Goal: Transaction & Acquisition: Book appointment/travel/reservation

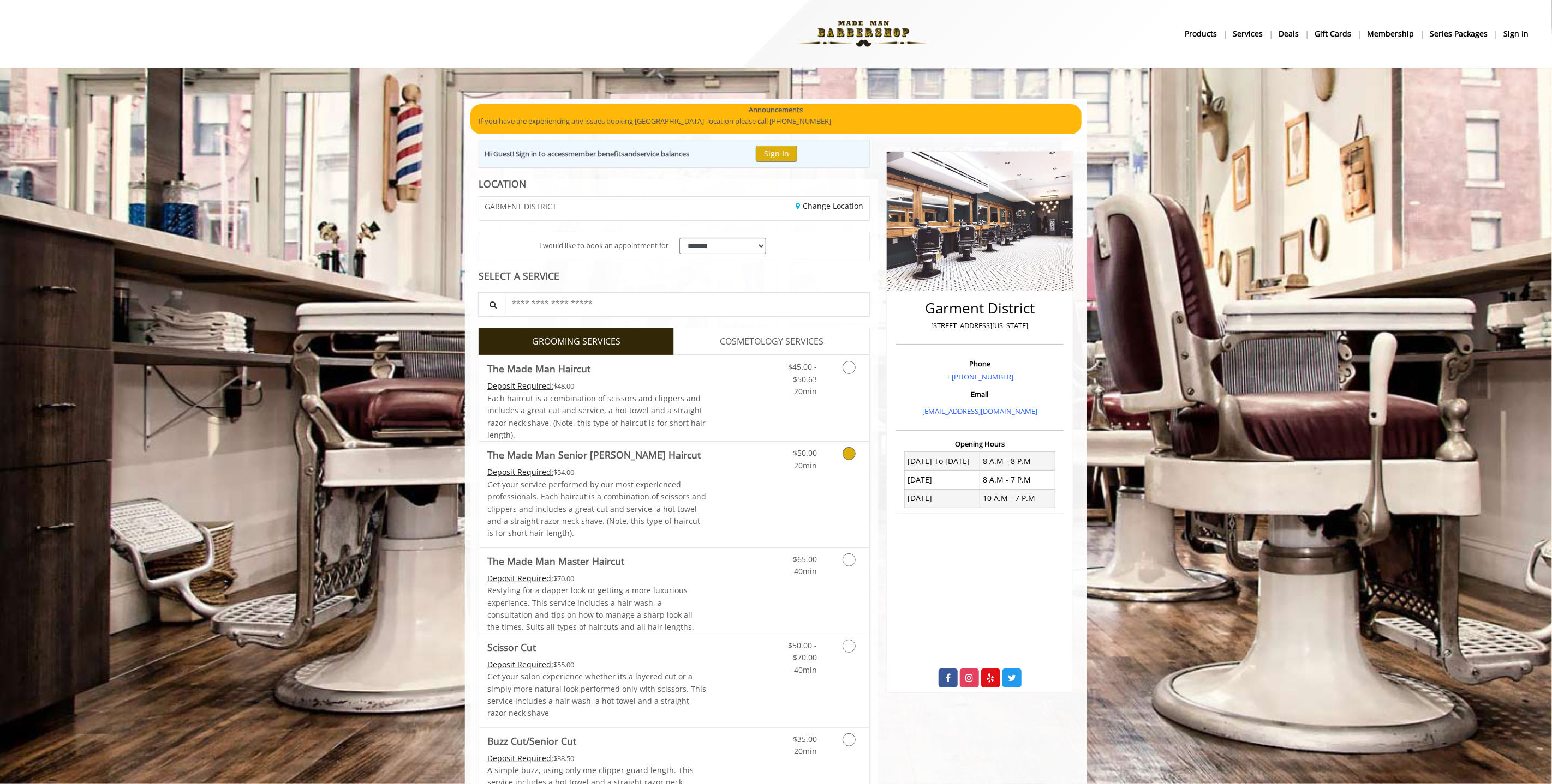
click at [724, 474] on link "Discounted Price" at bounding box center [738, 494] width 65 height 106
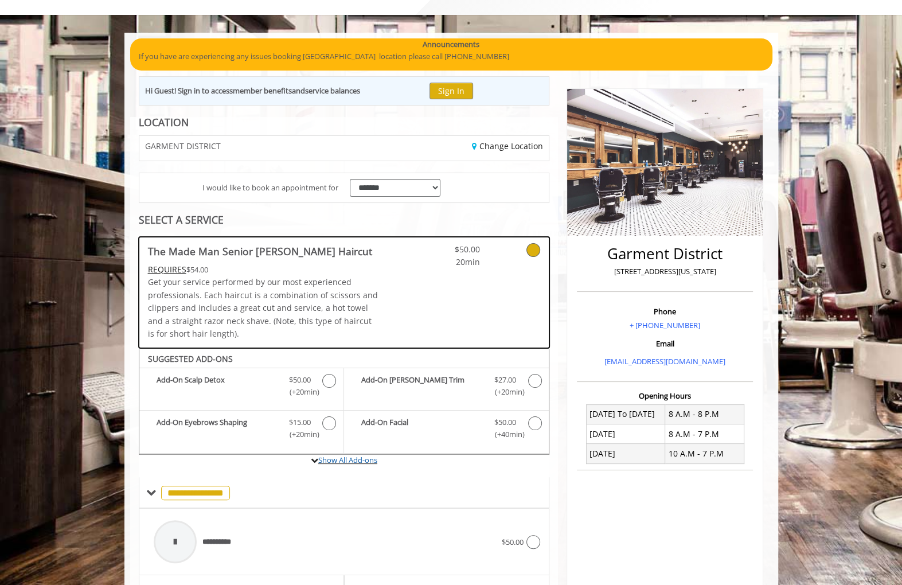
scroll to position [281, 0]
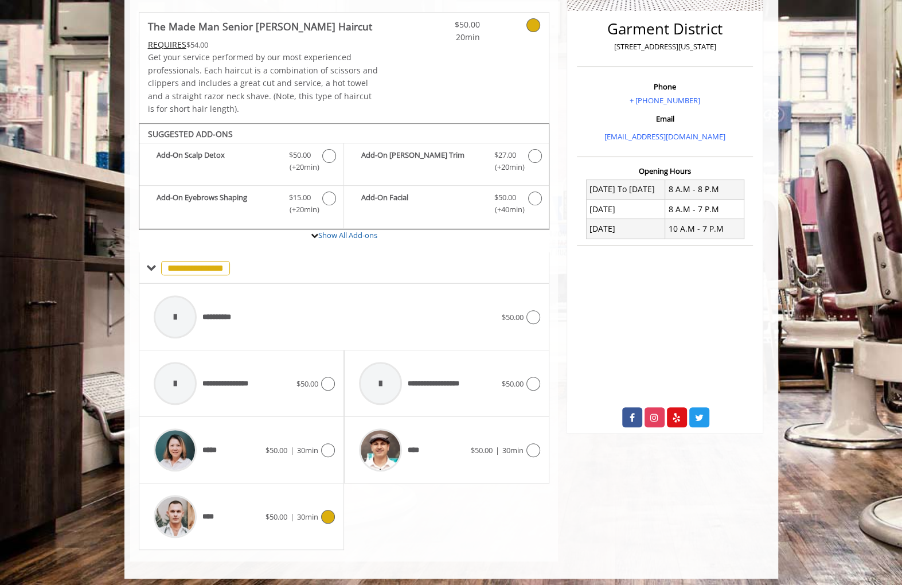
click at [325, 518] on icon at bounding box center [328, 517] width 14 height 14
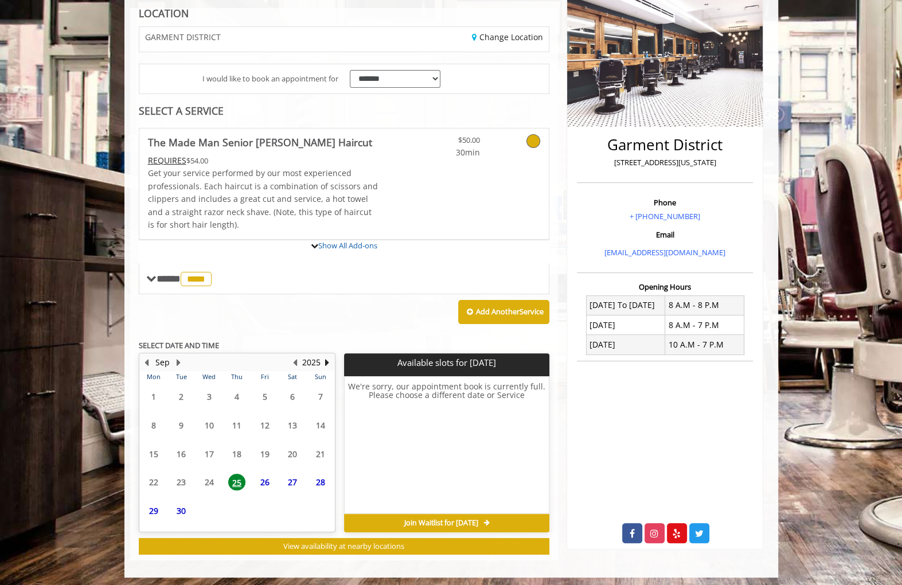
scroll to position [270, 0]
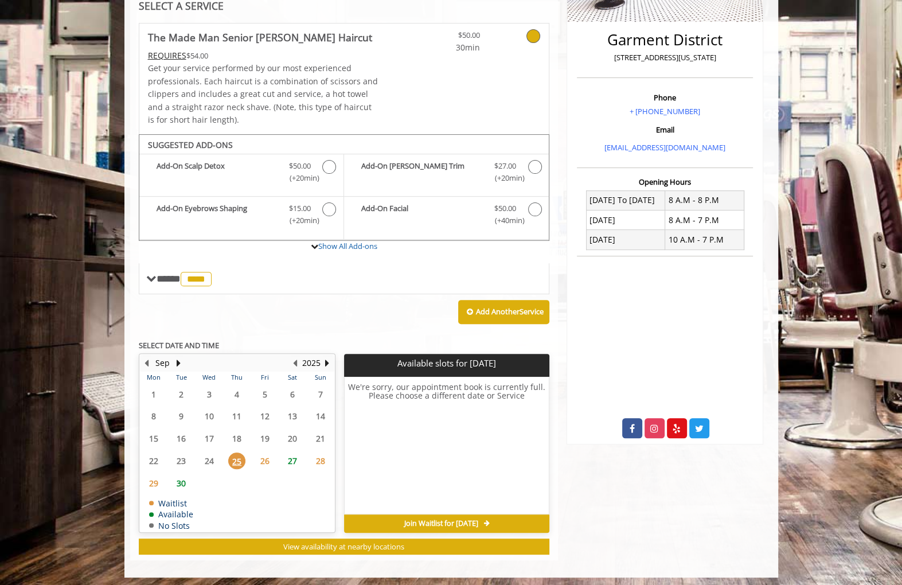
click at [291, 455] on span "27" at bounding box center [292, 460] width 17 height 17
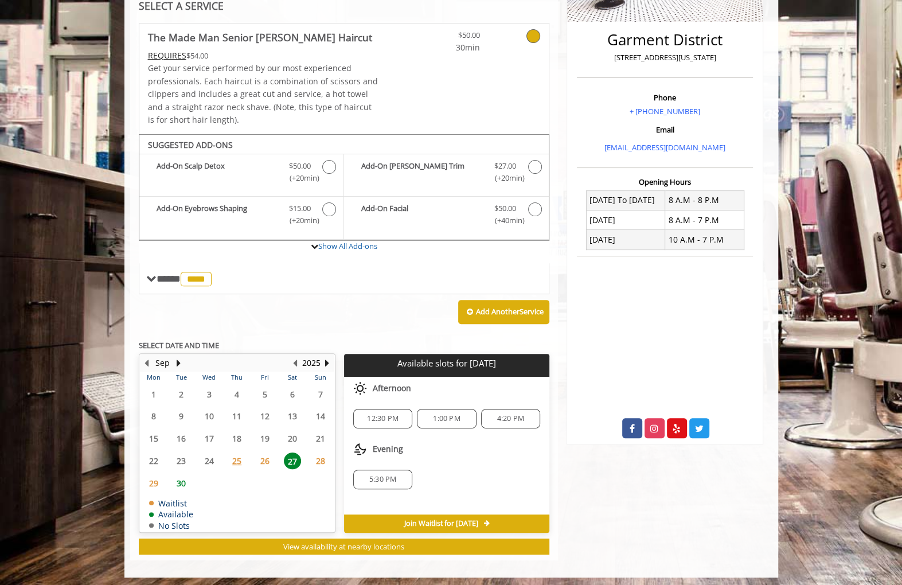
click at [459, 420] on div "1:00 PM" at bounding box center [446, 418] width 59 height 19
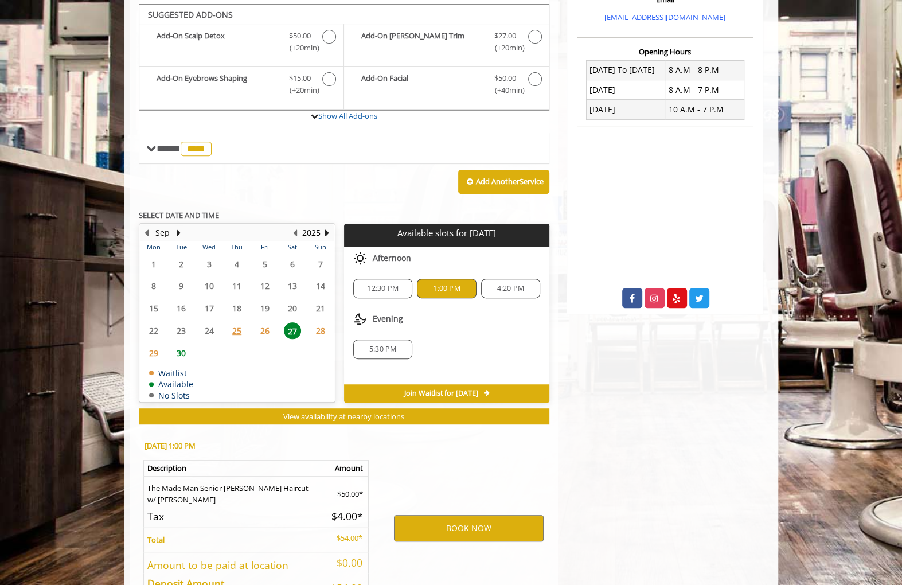
scroll to position [476, 0]
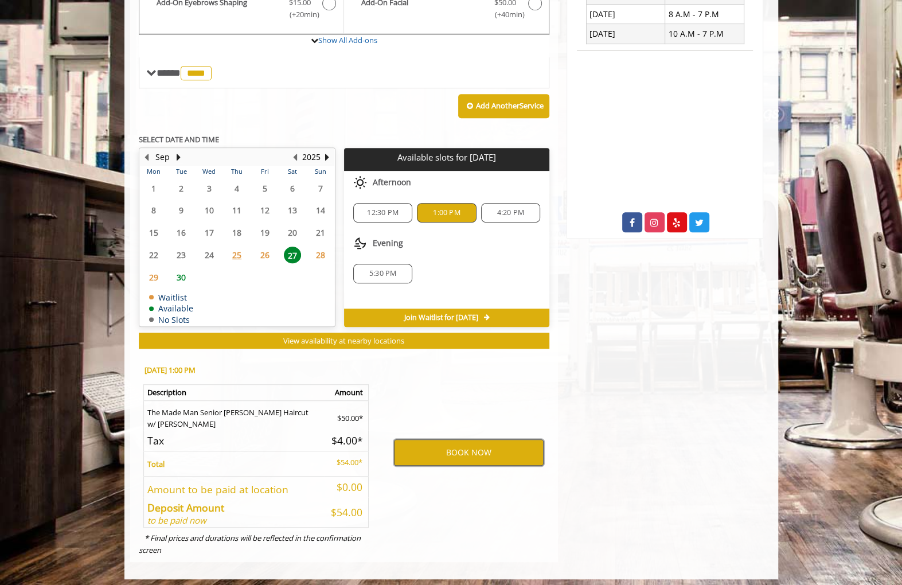
click at [475, 450] on button "BOOK NOW" at bounding box center [469, 452] width 150 height 26
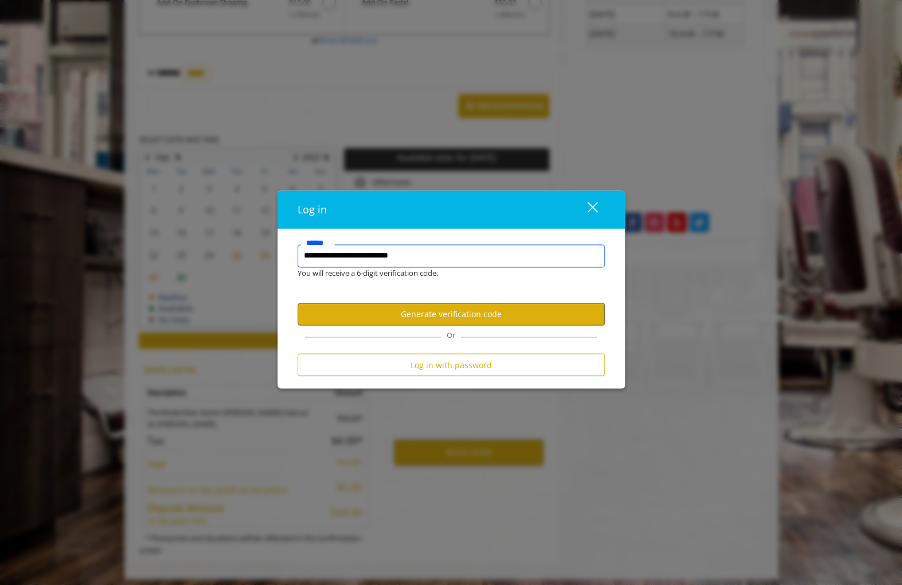
type input "**********"
click at [439, 312] on button "Generate verification code" at bounding box center [451, 314] width 307 height 22
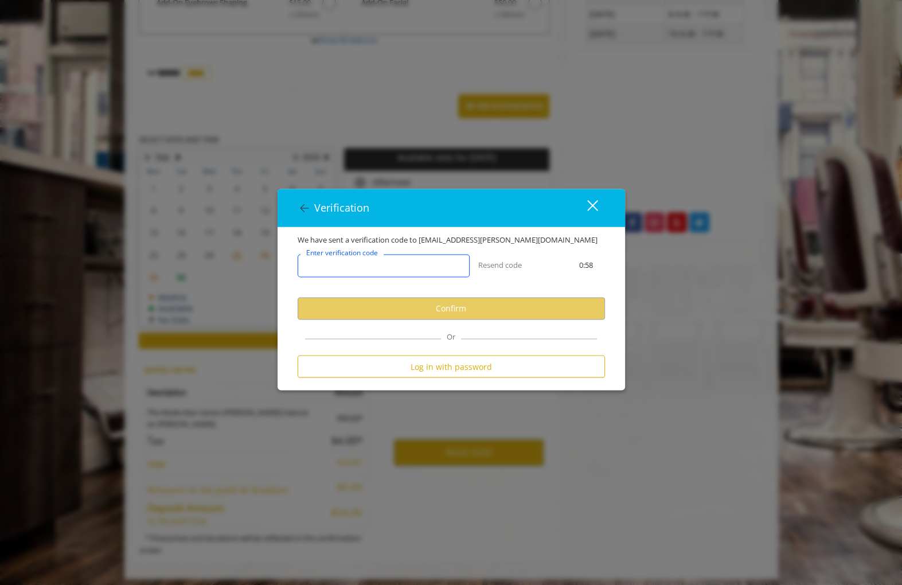
click at [407, 272] on input "Enter verification code" at bounding box center [384, 266] width 172 height 23
paste input "******"
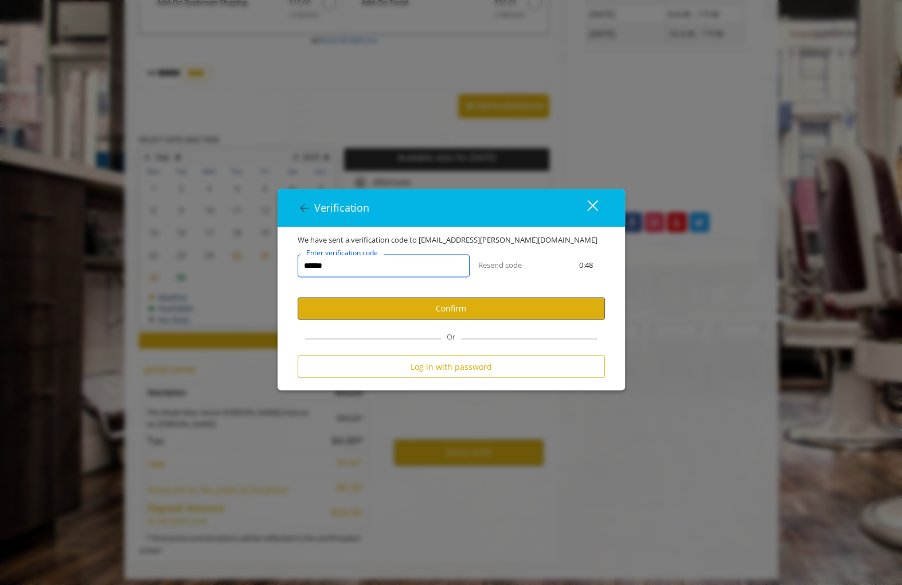
type input "******"
click at [467, 303] on button "Confirm" at bounding box center [451, 309] width 307 height 22
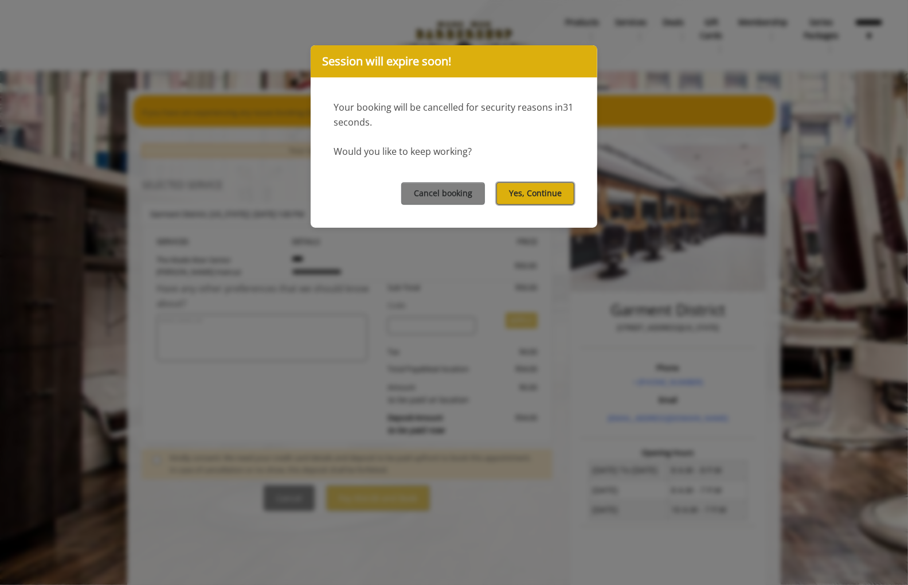
click at [559, 196] on button "Yes, Continue" at bounding box center [535, 193] width 78 height 22
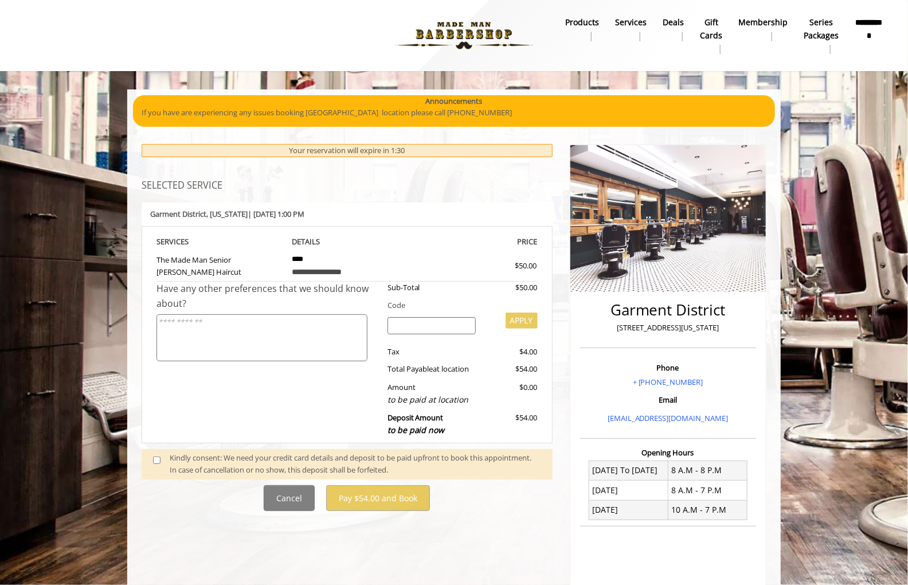
scroll to position [7, 0]
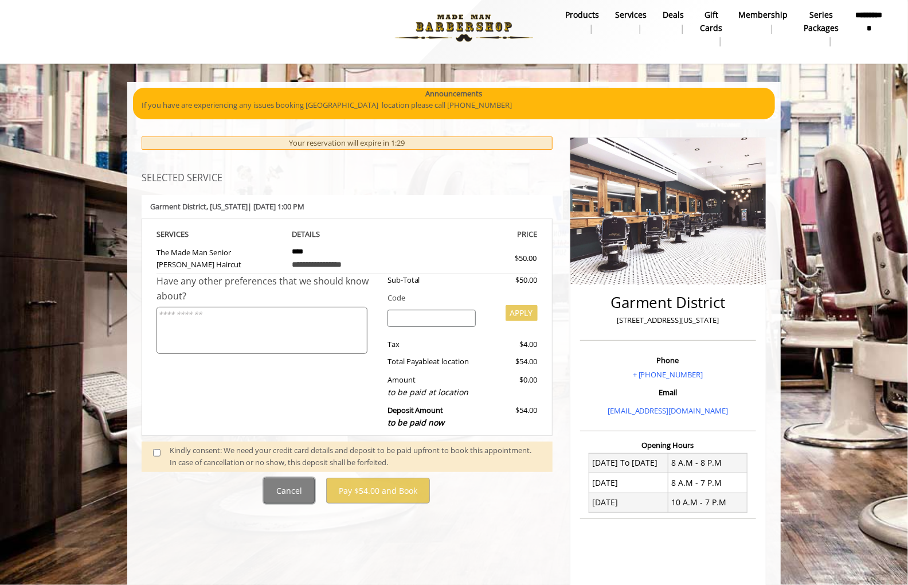
click at [290, 490] on button "Cancel" at bounding box center [289, 491] width 51 height 26
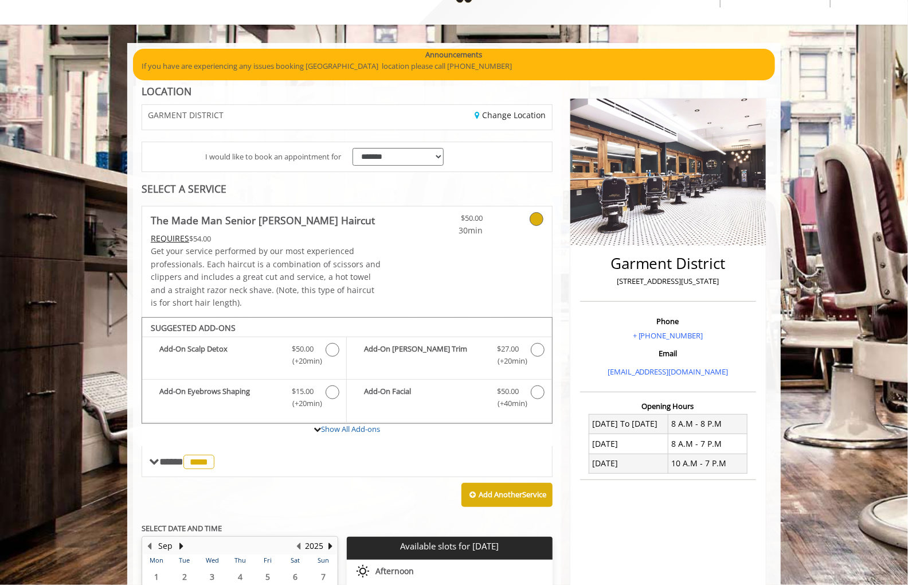
scroll to position [414, 0]
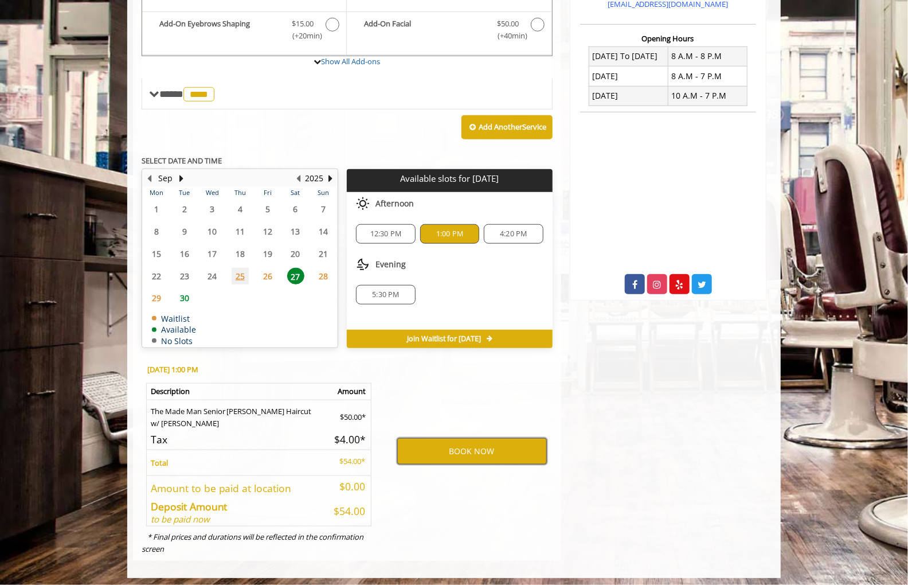
click at [476, 452] on button "BOOK NOW" at bounding box center [472, 451] width 150 height 26
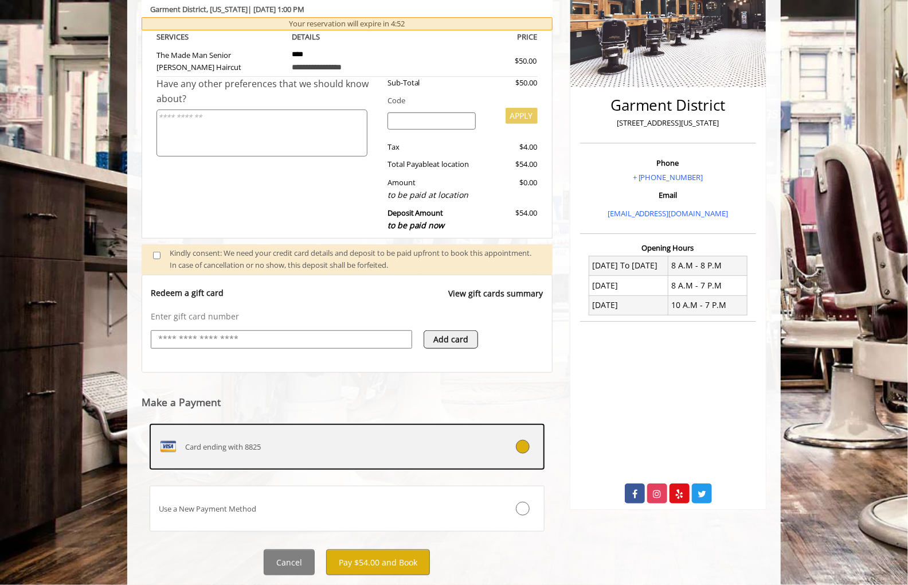
scroll to position [233, 0]
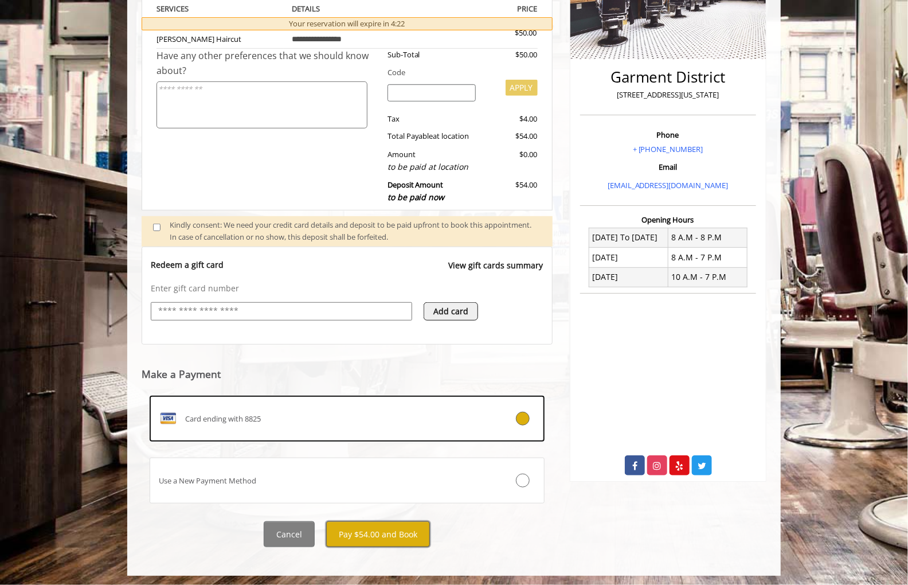
click at [362, 534] on button "Pay $54.00 and Book" at bounding box center [378, 534] width 104 height 26
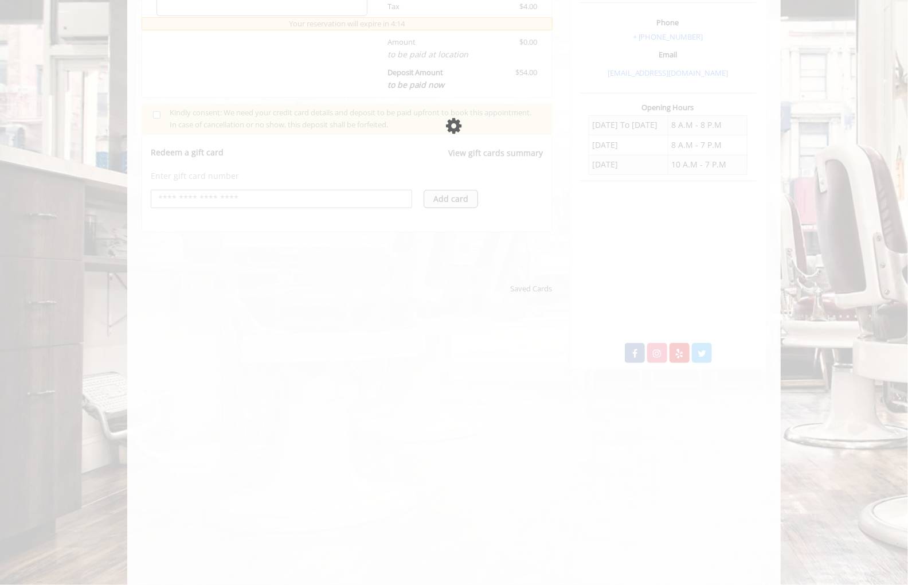
scroll to position [381, 0]
